Goal: Task Accomplishment & Management: Use online tool/utility

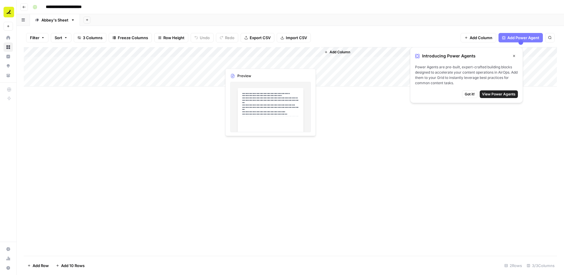
click at [264, 60] on div "Add Column" at bounding box center [290, 66] width 533 height 39
click at [516, 56] on button "Close" at bounding box center [515, 56] width 8 height 8
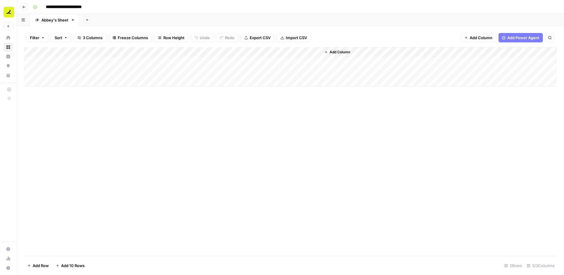
click at [362, 119] on div "Add Column" at bounding box center [290, 151] width 533 height 208
drag, startPoint x: 51, startPoint y: 37, endPoint x: 38, endPoint y: 39, distance: 13.9
click at [51, 38] on button "Sort" at bounding box center [61, 37] width 21 height 9
click at [38, 39] on span "Filter" at bounding box center [34, 38] width 9 height 6
click at [71, 131] on div "Add Column" at bounding box center [290, 151] width 533 height 208
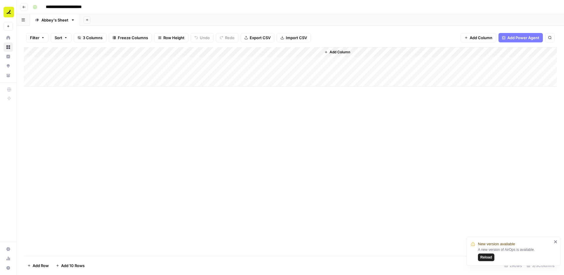
click at [173, 60] on div "Add Column" at bounding box center [290, 66] width 533 height 39
click at [71, 81] on div "Add Column" at bounding box center [290, 66] width 533 height 39
paste input "**********"
type input "**********"
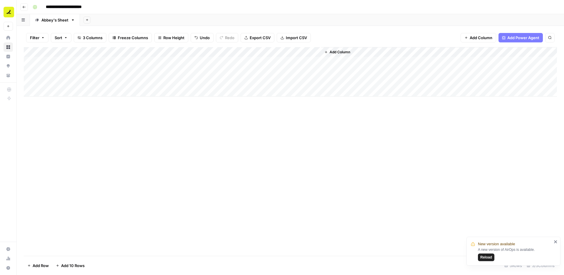
click at [112, 106] on div "Add Column" at bounding box center [290, 151] width 533 height 208
click at [87, 93] on div "Add Column" at bounding box center [290, 71] width 533 height 49
type input "**********"
click at [174, 133] on div "Add Column" at bounding box center [290, 151] width 533 height 208
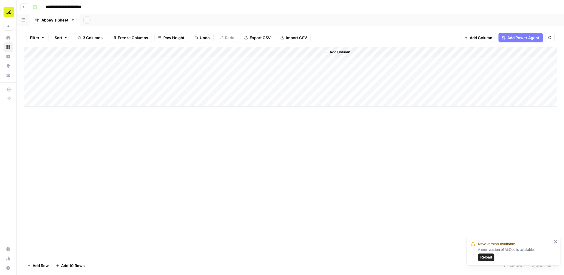
click at [94, 105] on div "Add Column" at bounding box center [290, 76] width 533 height 59
click at [84, 135] on div "Add Column" at bounding box center [290, 151] width 533 height 208
click at [90, 112] on div "Add Column" at bounding box center [290, 81] width 533 height 69
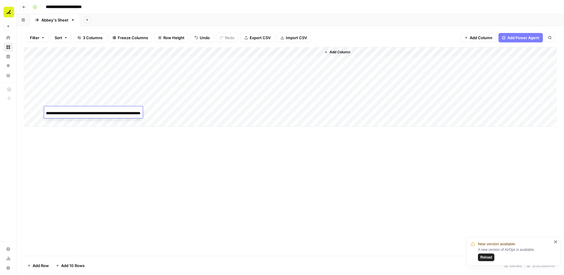
type input "**********"
drag, startPoint x: 127, startPoint y: 143, endPoint x: 124, endPoint y: 138, distance: 4.7
click at [127, 143] on div "Add Column" at bounding box center [290, 151] width 533 height 208
click at [111, 128] on div "Add Column" at bounding box center [290, 151] width 533 height 208
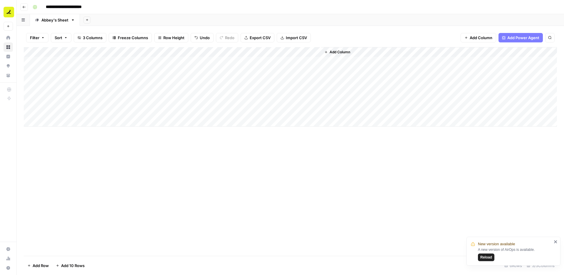
click at [101, 121] on div "Add Column" at bounding box center [290, 86] width 533 height 79
click at [102, 162] on div "Add Column" at bounding box center [290, 151] width 533 height 208
click at [101, 158] on div "Add Column" at bounding box center [290, 151] width 533 height 208
click at [26, 61] on div "Add Column" at bounding box center [290, 91] width 533 height 89
click at [30, 61] on div "Add Column" at bounding box center [290, 91] width 533 height 89
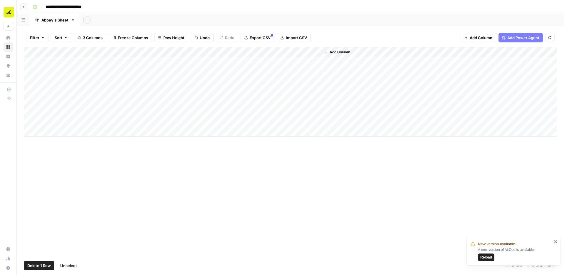
click at [31, 72] on div "Add Column" at bounding box center [290, 91] width 533 height 89
click at [46, 263] on span "Delete 2 Rows" at bounding box center [40, 265] width 26 height 6
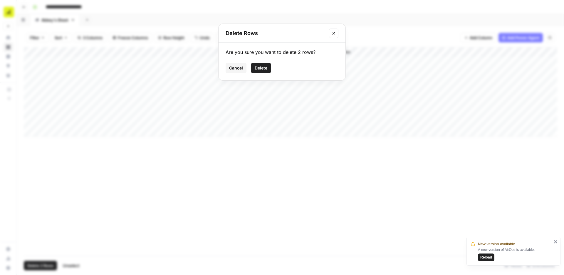
click at [260, 71] on button "Delete" at bounding box center [261, 68] width 20 height 11
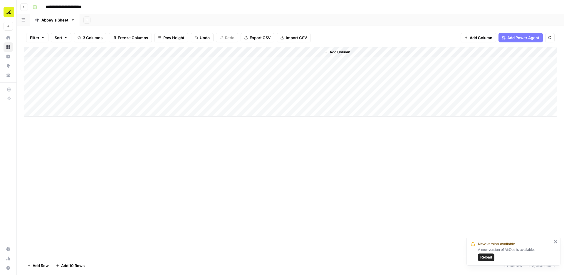
click at [217, 53] on div "Add Column" at bounding box center [290, 81] width 533 height 69
click at [224, 68] on span "All Rows" at bounding box center [237, 66] width 37 height 6
click at [268, 67] on div "Add Column" at bounding box center [290, 81] width 533 height 69
click at [268, 60] on div "Add Column" at bounding box center [290, 81] width 533 height 69
click at [272, 85] on div "Add Column" at bounding box center [290, 81] width 533 height 69
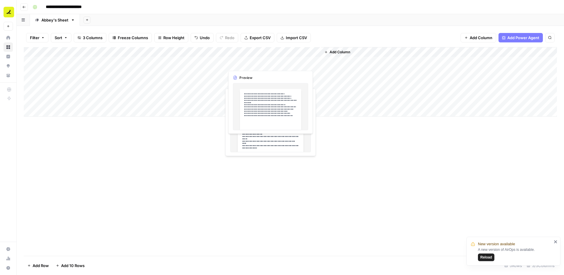
click at [256, 61] on div "Add Column" at bounding box center [290, 81] width 533 height 69
click at [232, 75] on div "Add Column" at bounding box center [290, 81] width 533 height 69
click at [273, 59] on div "Add Column" at bounding box center [290, 81] width 533 height 69
click at [321, 62] on button "button" at bounding box center [271, 61] width 99 height 10
click at [316, 62] on button "button" at bounding box center [271, 61] width 99 height 10
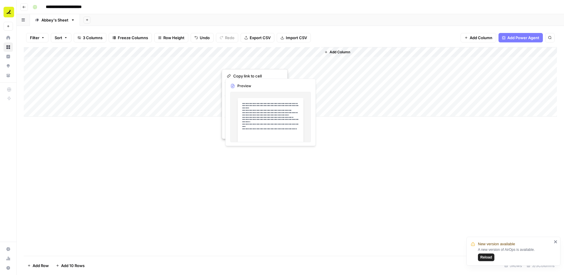
click at [222, 101] on div "Copy link to cell Duplicate 1 row Insert 1 row above Insert 1 row below Insert …" at bounding box center [255, 104] width 66 height 70
click at [248, 100] on span "Insert 1 row above" at bounding box center [256, 102] width 47 height 6
click at [237, 124] on div "Add Column" at bounding box center [290, 86] width 533 height 79
click at [250, 163] on div "Add Column" at bounding box center [290, 151] width 533 height 208
click at [88, 101] on div "Add Column" at bounding box center [290, 76] width 533 height 59
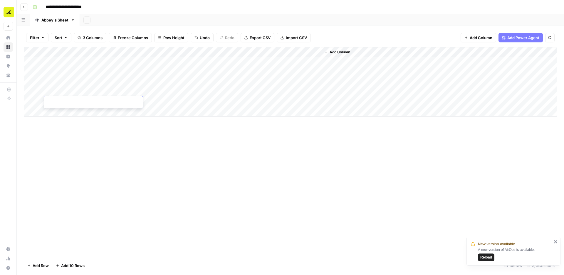
drag, startPoint x: 102, startPoint y: 138, endPoint x: 98, endPoint y: 127, distance: 11.8
click at [102, 138] on div "Add Column" at bounding box center [290, 151] width 533 height 208
click at [94, 103] on div "Add Column" at bounding box center [290, 81] width 533 height 69
click at [97, 149] on div "Add Column" at bounding box center [290, 151] width 533 height 208
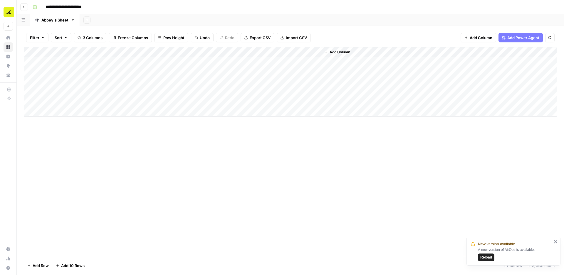
click at [171, 102] on div "Add Column" at bounding box center [290, 81] width 533 height 69
click at [317, 63] on div "Add Column" at bounding box center [290, 81] width 533 height 69
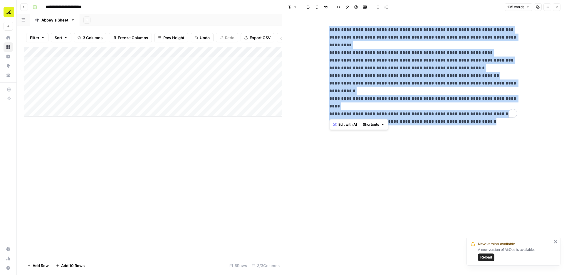
drag, startPoint x: 431, startPoint y: 100, endPoint x: 306, endPoint y: 24, distance: 145.9
click at [306, 24] on div "**********" at bounding box center [423, 144] width 282 height 260
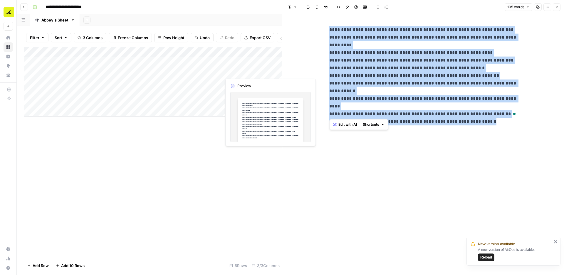
click at [237, 68] on div "Add Column" at bounding box center [153, 81] width 258 height 69
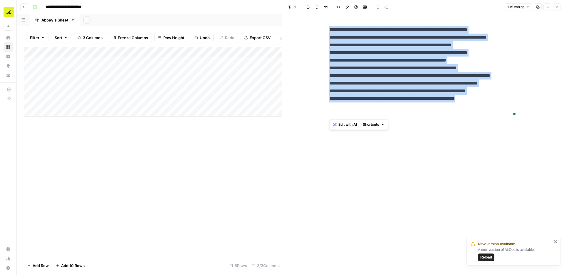
click at [557, 7] on icon "button" at bounding box center [557, 7] width 4 height 4
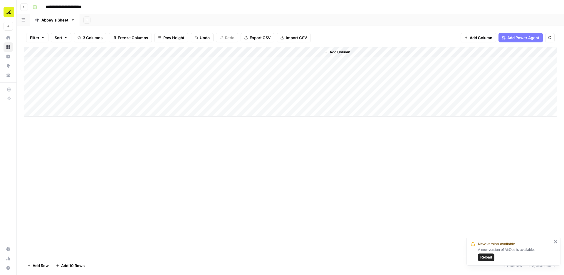
click at [315, 72] on div "Add Column" at bounding box center [290, 81] width 533 height 69
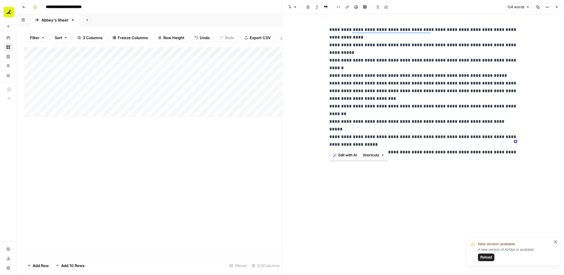
drag, startPoint x: 491, startPoint y: 143, endPoint x: 328, endPoint y: 31, distance: 197.5
click at [328, 31] on div "**********" at bounding box center [423, 87] width 195 height 127
click at [265, 84] on div "Add Column" at bounding box center [153, 81] width 258 height 69
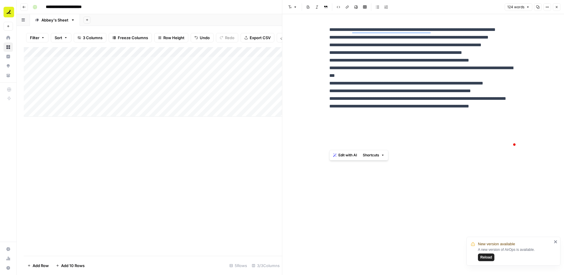
click at [558, 8] on icon "button" at bounding box center [557, 7] width 4 height 4
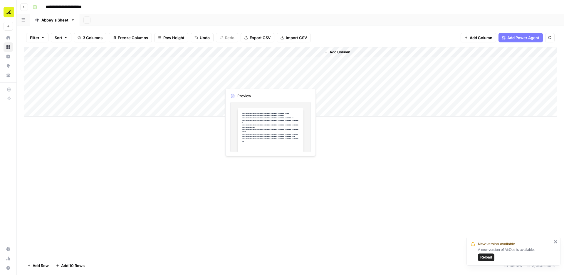
click at [289, 81] on div "Add Column" at bounding box center [290, 81] width 533 height 69
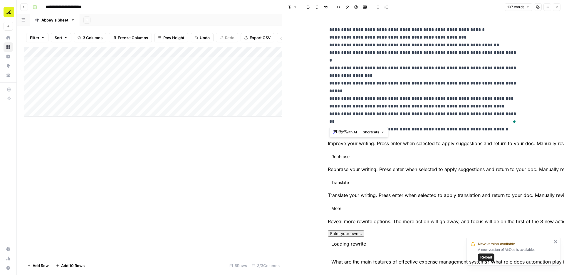
drag, startPoint x: 509, startPoint y: 119, endPoint x: 325, endPoint y: 32, distance: 203.4
click at [325, 32] on div "**********" at bounding box center [423, 144] width 282 height 260
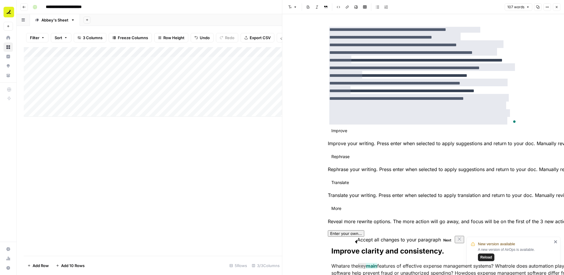
click at [558, 9] on button "Close" at bounding box center [557, 7] width 8 height 8
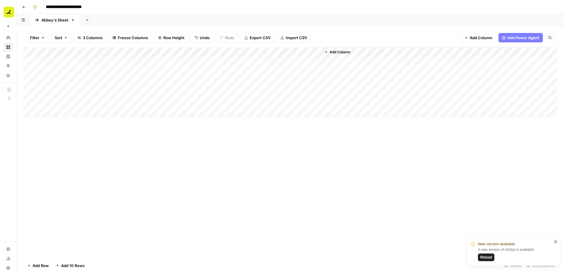
click at [315, 90] on div "Add Column" at bounding box center [290, 81] width 533 height 69
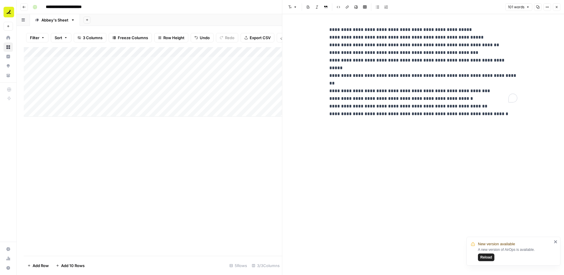
click at [462, 93] on p "**********" at bounding box center [423, 64] width 188 height 76
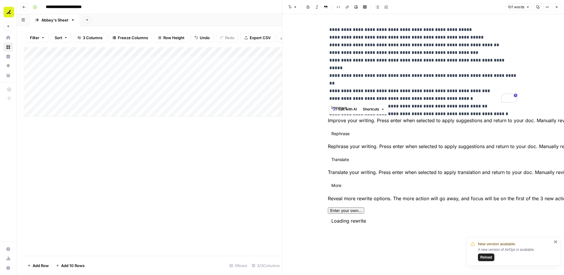
drag, startPoint x: 484, startPoint y: 97, endPoint x: 326, endPoint y: 30, distance: 170.8
click at [326, 30] on div "**********" at bounding box center [423, 144] width 282 height 260
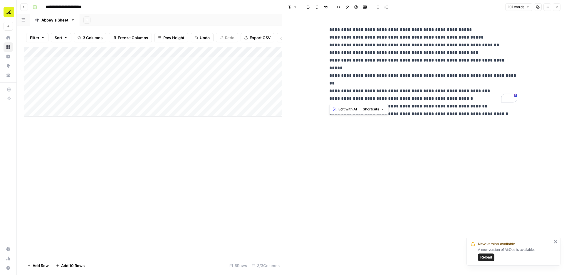
copy p "**********"
click at [266, 102] on div "Add Column" at bounding box center [153, 81] width 258 height 69
click at [265, 104] on div "Add Column" at bounding box center [153, 81] width 258 height 69
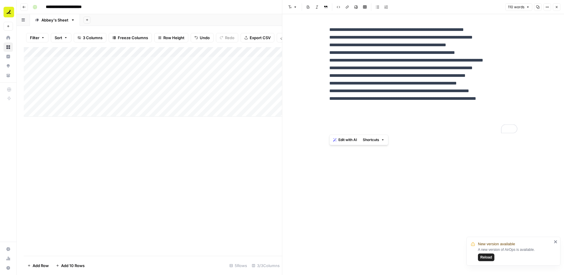
drag, startPoint x: 362, startPoint y: 132, endPoint x: 319, endPoint y: 30, distance: 110.9
click at [319, 30] on div "**********" at bounding box center [423, 144] width 282 height 260
copy p "**********"
